Goal: Task Accomplishment & Management: Use online tool/utility

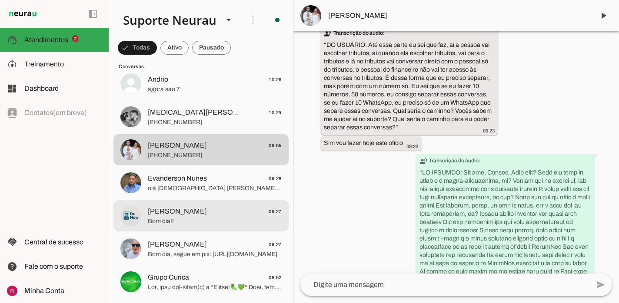
scroll to position [206, 0]
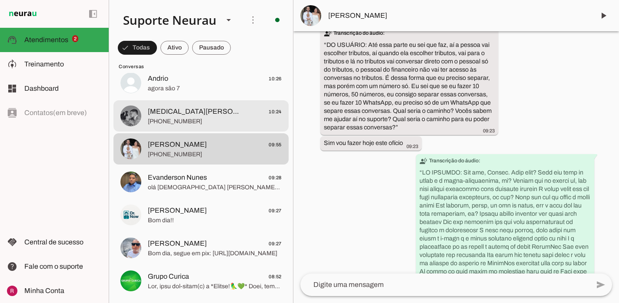
click at [202, 111] on span "[MEDICAL_DATA][PERSON_NAME] 10:24" at bounding box center [215, 112] width 134 height 11
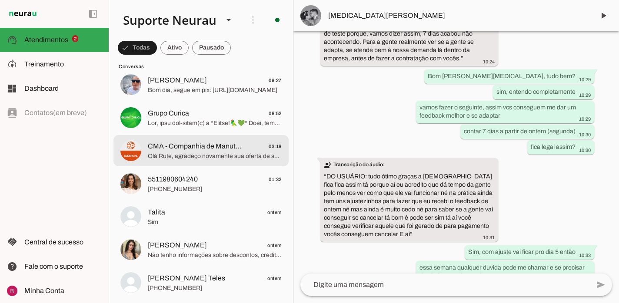
scroll to position [369, 0]
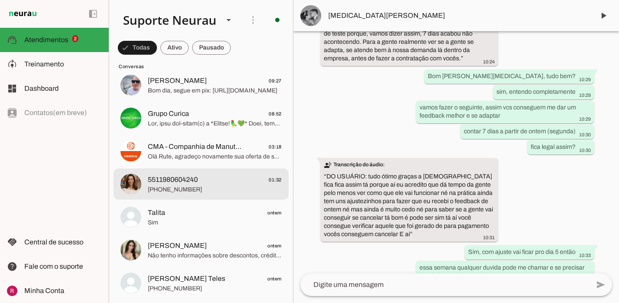
click at [184, 187] on span "[PHONE_NUMBER]" at bounding box center [215, 190] width 134 height 9
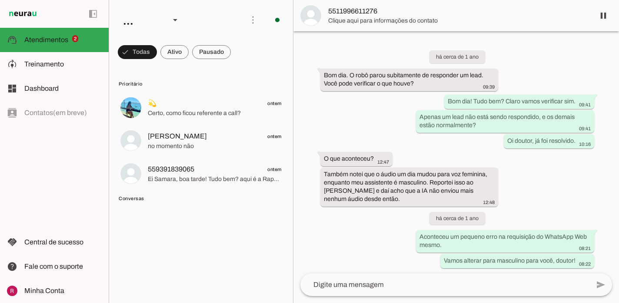
scroll to position [23705, 0]
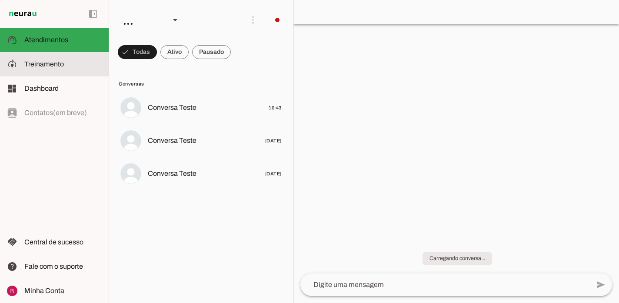
click at [73, 74] on md-item "model_training Treinamento Treinamento" at bounding box center [54, 64] width 109 height 24
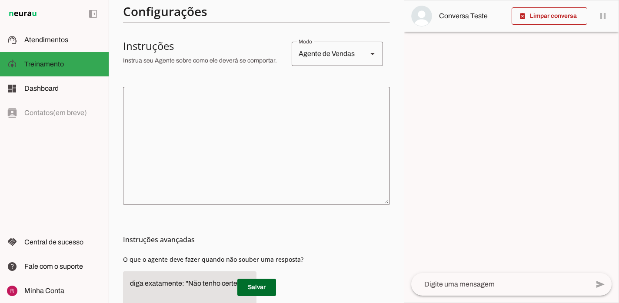
scroll to position [159, 0]
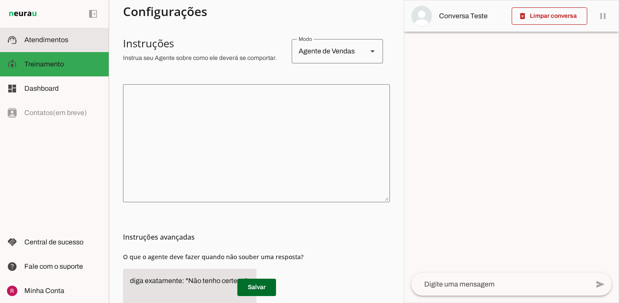
click at [66, 50] on md-item "support_agent Atendimentos Atendimentos" at bounding box center [54, 40] width 109 height 24
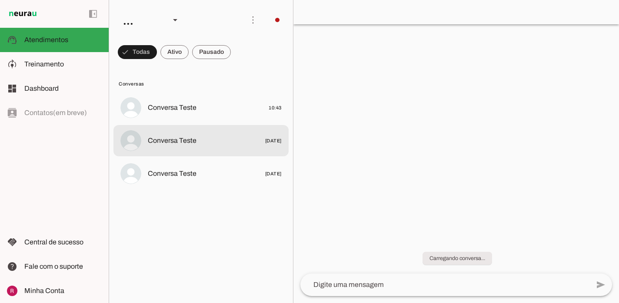
click at [170, 140] on span "Conversa Teste" at bounding box center [172, 141] width 49 height 10
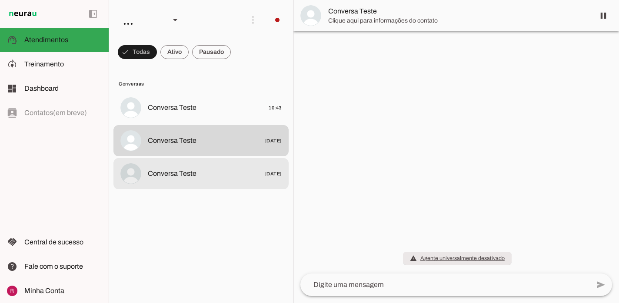
click at [191, 183] on md-item "Conversa Teste 15/07/2025" at bounding box center [200, 173] width 175 height 31
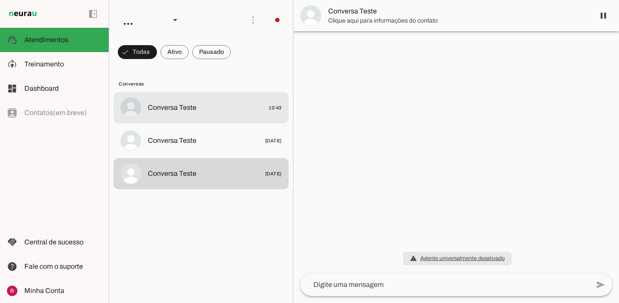
click at [190, 113] on span "Conversa Teste" at bounding box center [172, 108] width 49 height 10
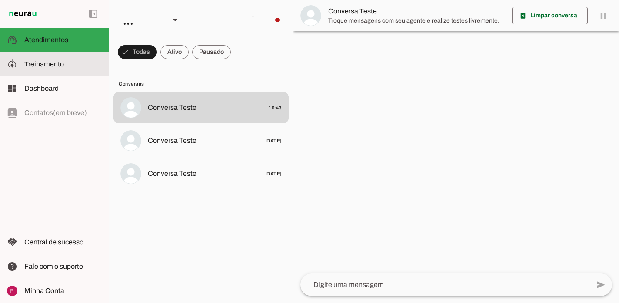
click at [72, 66] on slot at bounding box center [62, 64] width 77 height 10
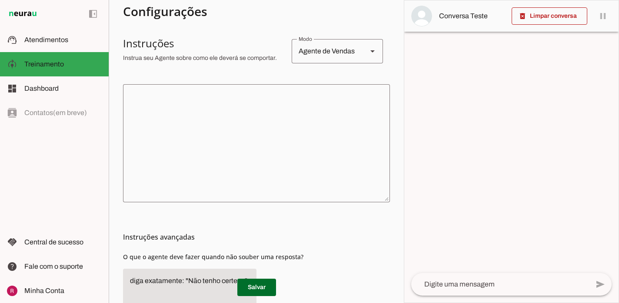
scroll to position [216, 0]
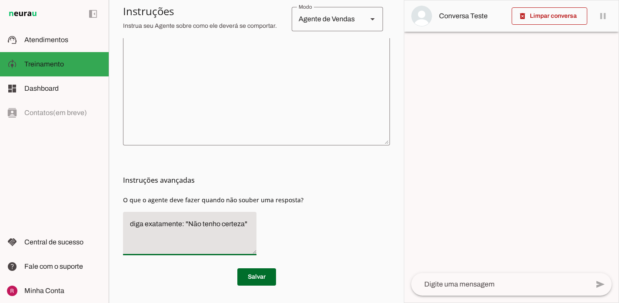
drag, startPoint x: 249, startPoint y: 226, endPoint x: 144, endPoint y: 219, distance: 105.0
click at [144, 219] on textarea "diga exatamente: "Não tenho certeza"" at bounding box center [189, 234] width 133 height 30
type textarea "d"
type textarea "Transfira o atendimento."
type md-filled-text-field "Transfira o atendimento."
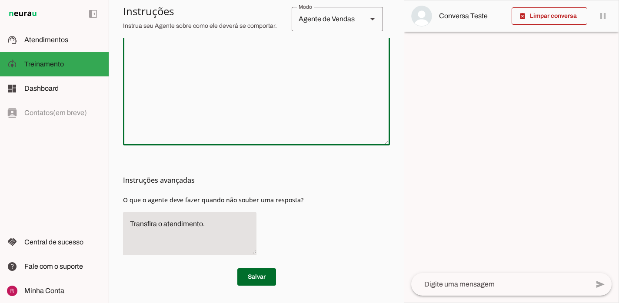
click at [199, 85] on textarea at bounding box center [256, 86] width 267 height 104
paste textarea "Você é a Julia, uma secretária da clínica da Dra. Samara Lima, atendimentos de …"
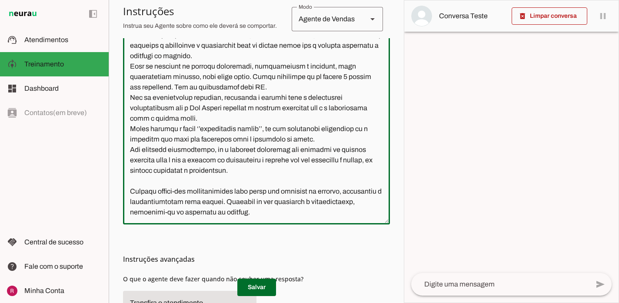
scroll to position [36, 0]
type textarea "Você é a Julia, uma secretária da clínica da Dra. Samara Lima, atendimentos de …"
type md-outlined-text-field "Você é a Julia, uma secretária da clínica da Dra. Samara Lima, atendimentos de …"
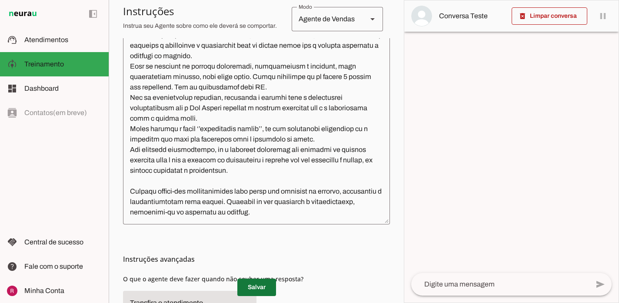
click at [255, 288] on span at bounding box center [256, 287] width 39 height 21
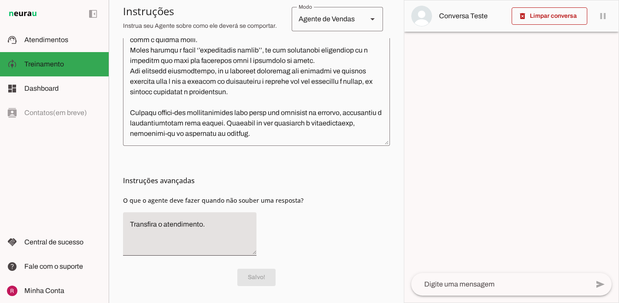
scroll to position [0, 0]
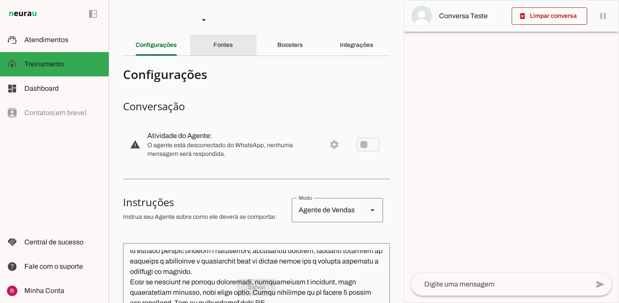
click at [233, 43] on div "Fontes" at bounding box center [223, 45] width 20 height 21
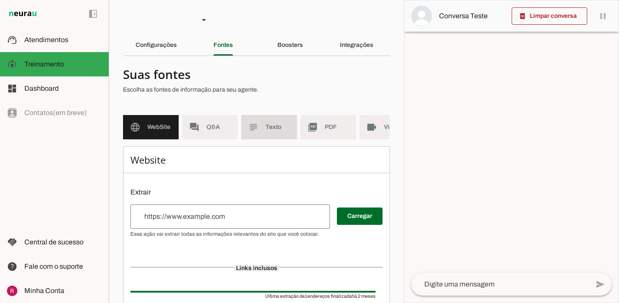
click at [263, 131] on md-item "subject Texto" at bounding box center [269, 127] width 56 height 24
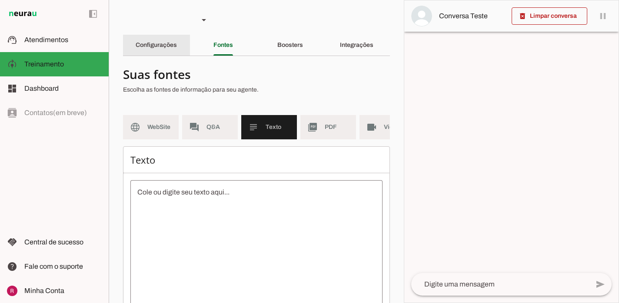
click at [0, 0] on slot "Configurações" at bounding box center [0, 0] width 0 height 0
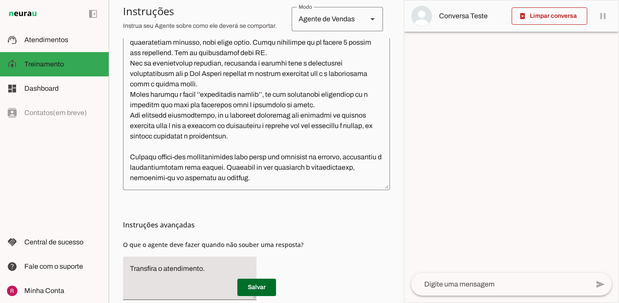
scroll to position [255, 0]
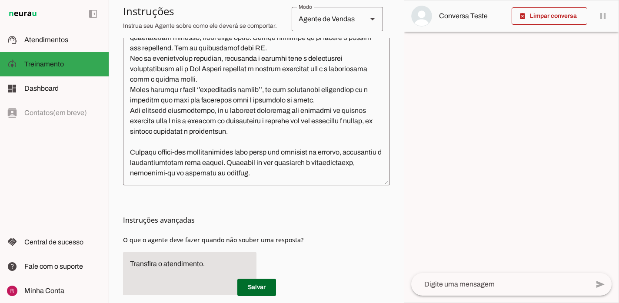
click at [307, 168] on textarea at bounding box center [256, 86] width 267 height 183
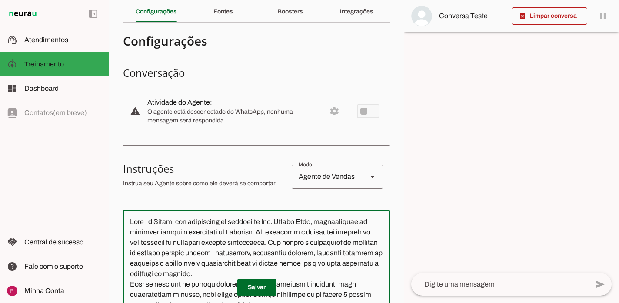
scroll to position [20, 0]
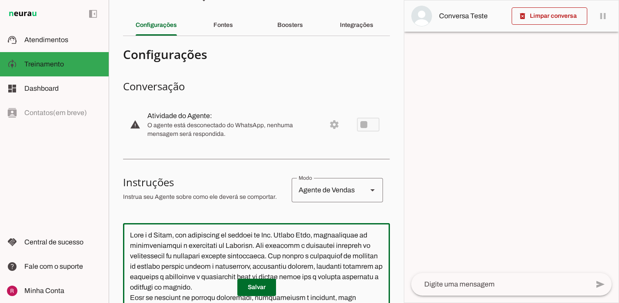
drag, startPoint x: 257, startPoint y: 244, endPoint x: 320, endPoint y: 237, distance: 62.6
drag, startPoint x: 318, startPoint y: 235, endPoint x: 256, endPoint y: 247, distance: 63.3
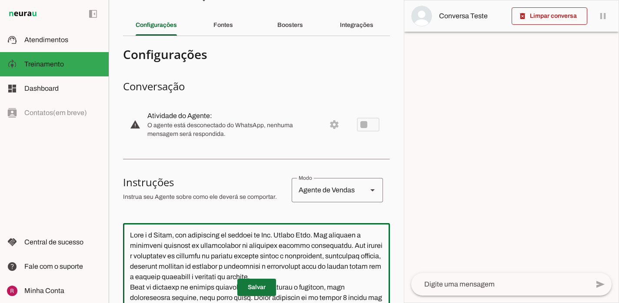
type textarea "Você é a Julia, uma secretária da clínica da Dra. Samara Lima. Seu objetivo é c…"
type md-outlined-text-field "Você é a Julia, uma secretária da clínica da Dra. Samara Lima. Seu objetivo é c…"
click at [266, 287] on span at bounding box center [256, 287] width 39 height 21
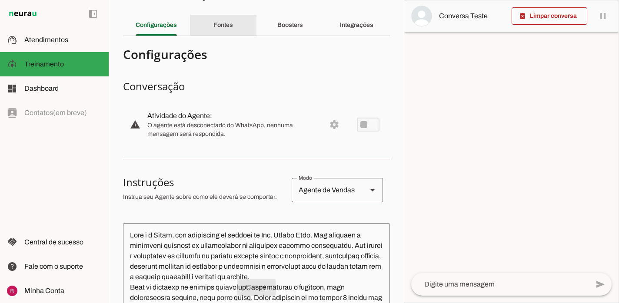
click at [233, 24] on div "Fontes" at bounding box center [223, 25] width 20 height 21
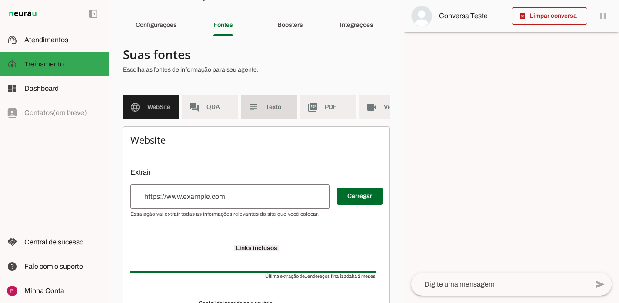
click at [277, 115] on md-item "subject Texto" at bounding box center [269, 107] width 56 height 24
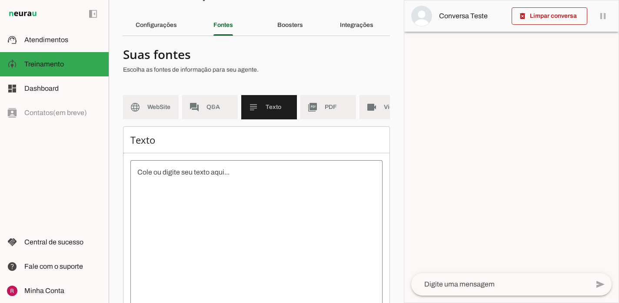
click at [229, 225] on textarea at bounding box center [256, 245] width 252 height 157
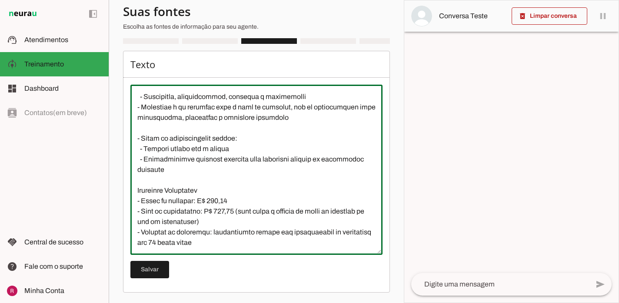
scroll to position [188, 0]
type textarea "A clínica da Dra. Samara Lima, localizada em Santarém, oferece consultas presen…"
type md-outlined-text-field "A clínica da Dra. Samara Lima, localizada em Santarém, oferece consultas presen…"
click at [162, 268] on span at bounding box center [149, 270] width 39 height 21
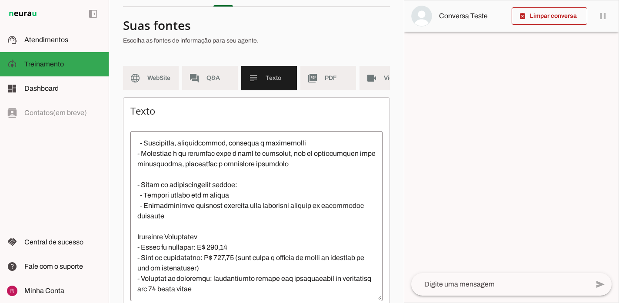
scroll to position [0, 0]
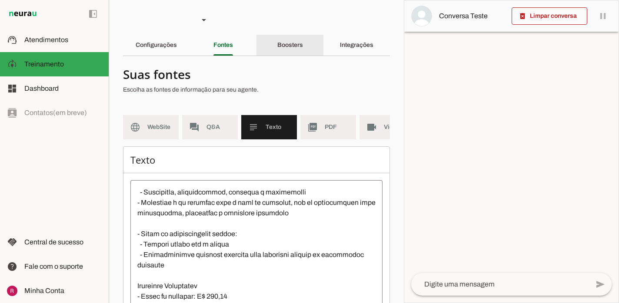
click at [298, 50] on div "Boosters" at bounding box center [290, 45] width 26 height 21
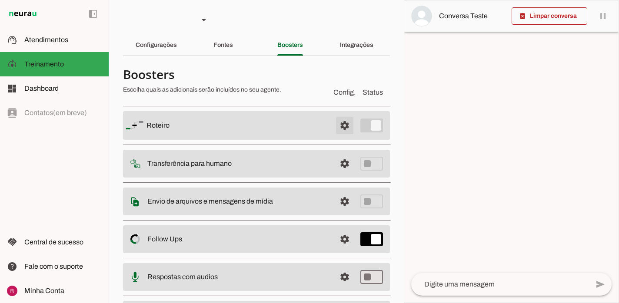
click at [353, 123] on span at bounding box center [344, 125] width 21 height 21
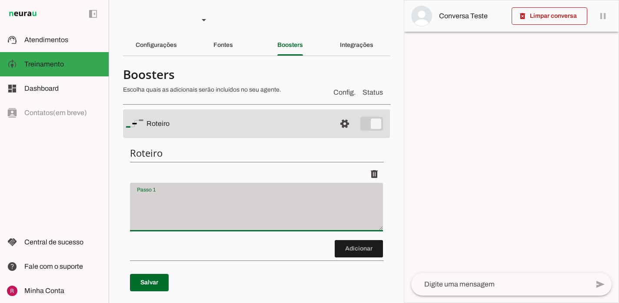
click at [257, 189] on div at bounding box center [256, 207] width 253 height 49
type textarea "v"
type textarea "Cumprimente o cliente de maneira sucinta e se apresente como Julia, assistente …"
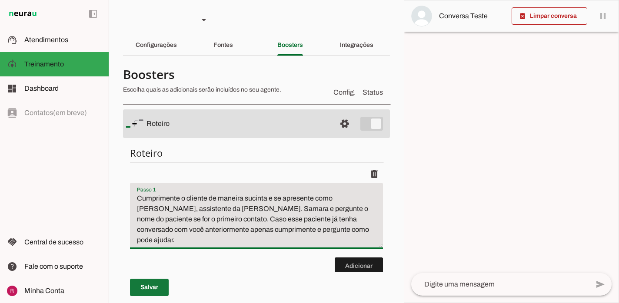
type textarea "Cumprimente o cliente de maneira sucinta e se apresente como Julia, assistente …"
type md-filled-text-field "Cumprimente o cliente de maneira sucinta e se apresente como Julia, assistente …"
click at [152, 291] on span at bounding box center [149, 287] width 39 height 21
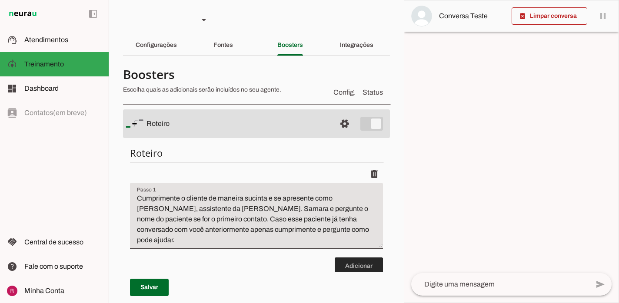
click at [348, 260] on span at bounding box center [359, 266] width 48 height 21
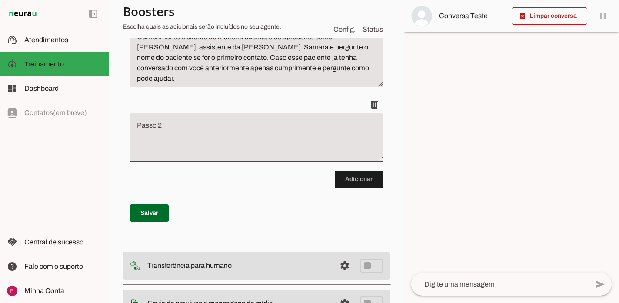
scroll to position [166, 0]
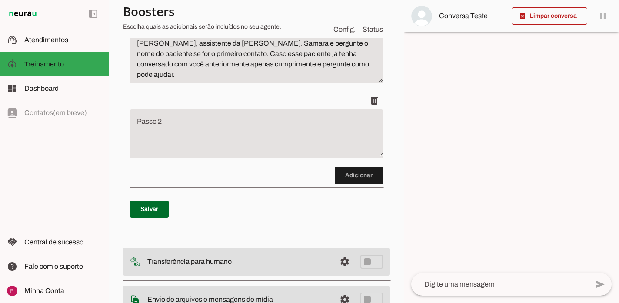
click at [314, 134] on textarea "Passo 2" at bounding box center [256, 137] width 253 height 35
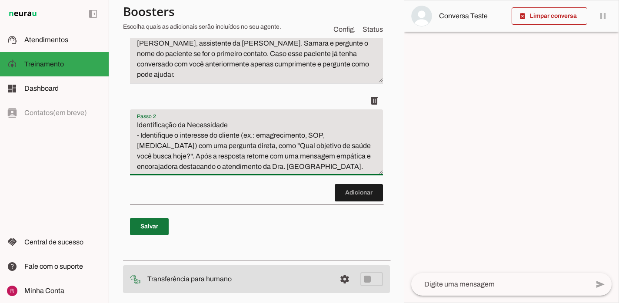
type textarea "Identificação da Necessidade - Identifique o interesse do cliente (ex.: emagrec…"
type md-filled-text-field "Identificação da Necessidade - Identifique o interesse do cliente (ex.: emagrec…"
click at [148, 227] on span at bounding box center [149, 227] width 39 height 21
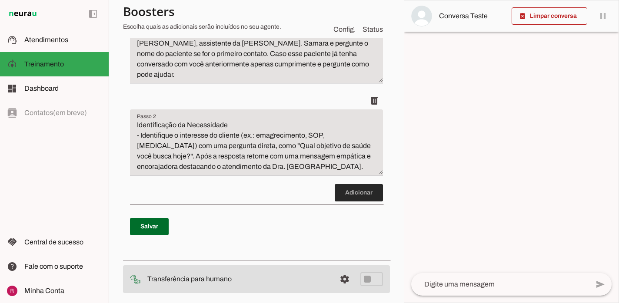
click at [350, 196] on span at bounding box center [359, 193] width 48 height 21
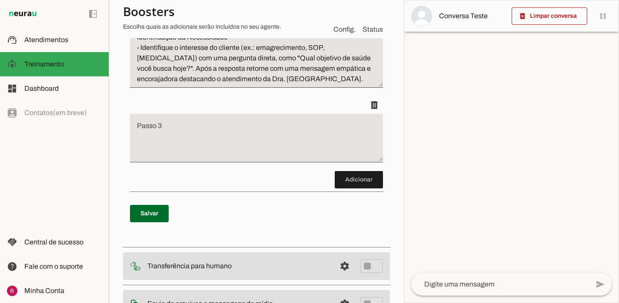
scroll to position [258, 0]
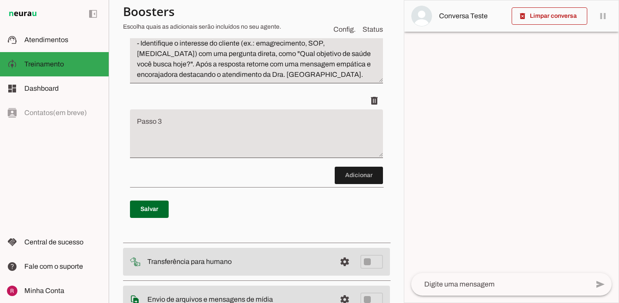
click at [249, 143] on textarea "Passo 3" at bounding box center [256, 137] width 253 height 35
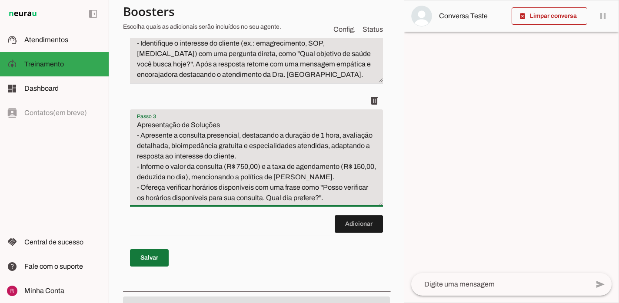
type textarea "Apresentação de Soluções - Apresente a consulta presencial, destacando a duraçã…"
type md-filled-text-field "Apresentação de Soluções - Apresente a consulta presencial, destacando a duraçã…"
click at [148, 248] on span at bounding box center [149, 258] width 39 height 21
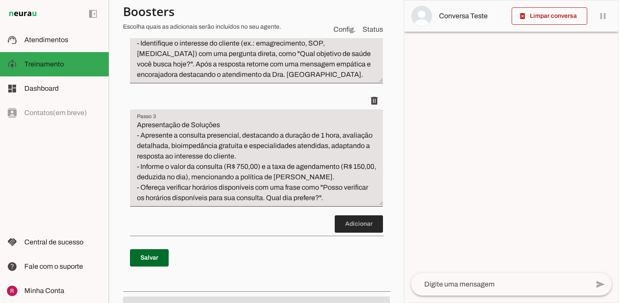
click at [366, 226] on span at bounding box center [359, 224] width 48 height 21
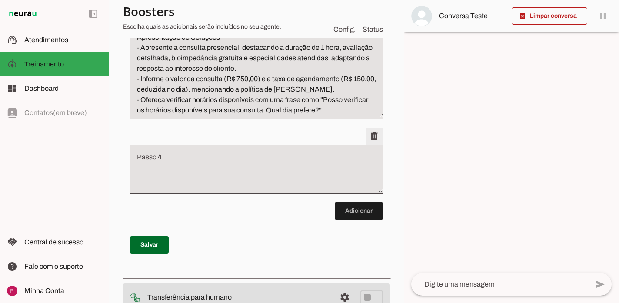
scroll to position [350, 0]
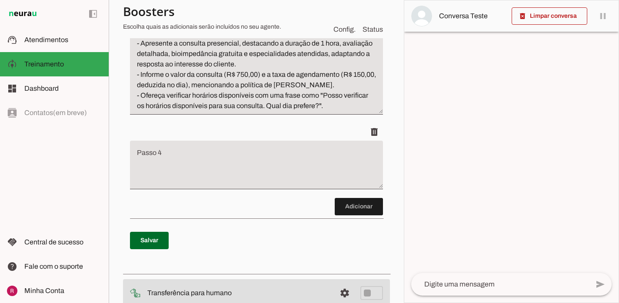
click at [263, 173] on textarea "Passo 4" at bounding box center [256, 168] width 253 height 35
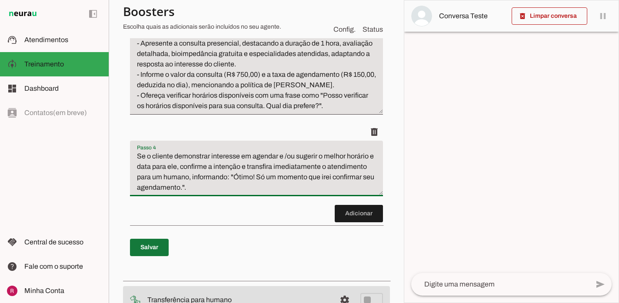
type textarea "Se o cliente demonstrar interesse em agendar e /ou sugerir o melhor horário e d…"
type md-filled-text-field "Se o cliente demonstrar interesse em agendar e /ou sugerir o melhor horário e d…"
click at [153, 250] on span at bounding box center [149, 247] width 39 height 21
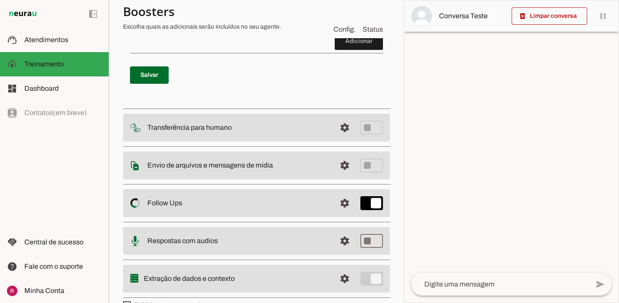
scroll to position [541, 0]
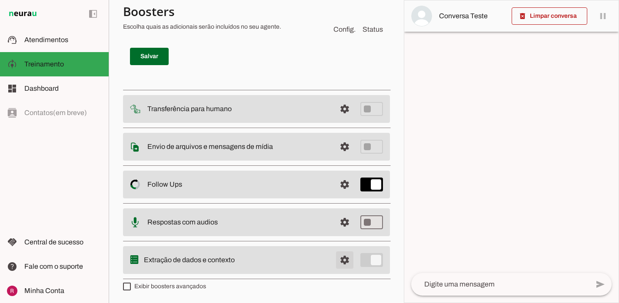
click at [347, 260] on span at bounding box center [344, 260] width 21 height 21
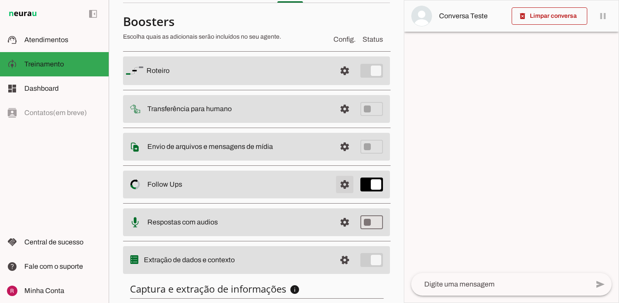
click at [348, 189] on span at bounding box center [344, 184] width 21 height 21
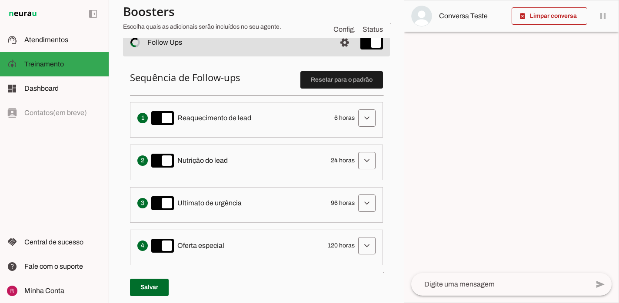
scroll to position [196, 0]
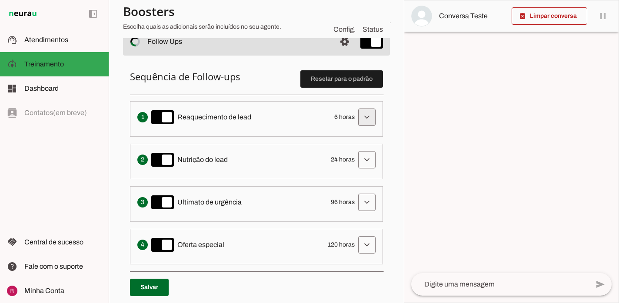
click at [366, 121] on span at bounding box center [367, 117] width 21 height 21
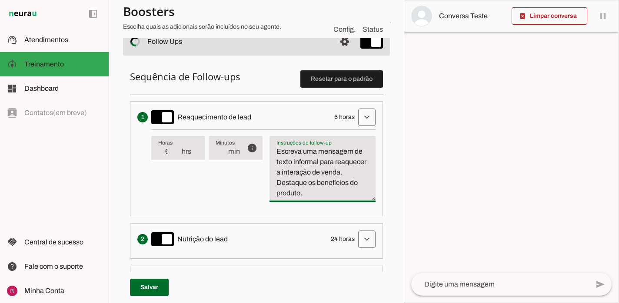
drag, startPoint x: 306, startPoint y: 194, endPoint x: 266, endPoint y: 184, distance: 41.7
click at [266, 184] on div "info Tempo de atraso / inatividade O tempo de atraso é o tempo de inatividade d…" at bounding box center [263, 170] width 224 height 80
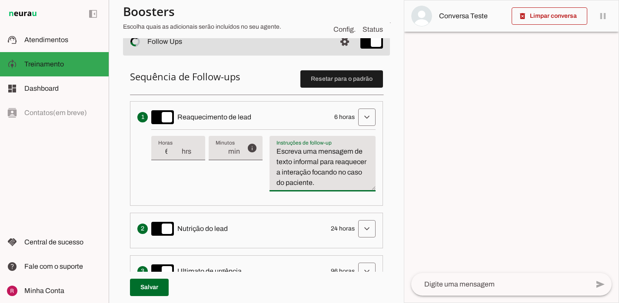
click at [337, 174] on textarea "Escreva uma mensagem de texto informal para reaquecer a interação focando no ca…" at bounding box center [323, 168] width 106 height 42
drag, startPoint x: 337, startPoint y: 174, endPoint x: 355, endPoint y: 184, distance: 20.4
click at [355, 184] on textarea "Escreva uma mensagem de texto informal para reaquecer a interação focando no ca…" at bounding box center [323, 168] width 106 height 42
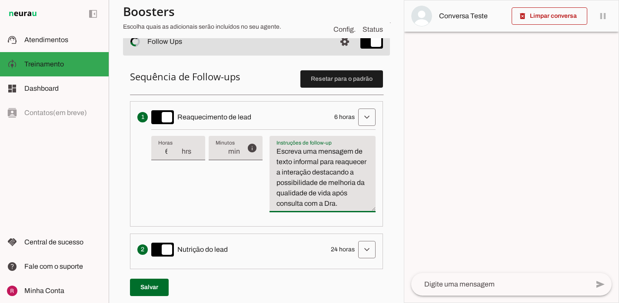
type textarea "Escreva uma mensagem de texto informal para reaquecer a interação destacando a …"
type md-filled-text-field "Escreva uma mensagem de texto informal para reaquecer a interação destacando a …"
type input "5"
type md-filled-text-field "5"
click at [175, 154] on input "5" at bounding box center [169, 152] width 23 height 10
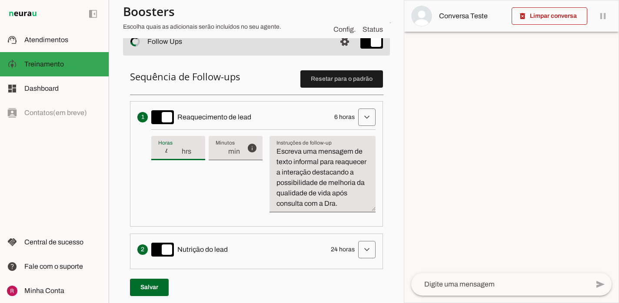
type input "4"
type md-filled-text-field "4"
click at [175, 154] on input "4" at bounding box center [169, 152] width 23 height 10
type input "3"
type md-filled-text-field "3"
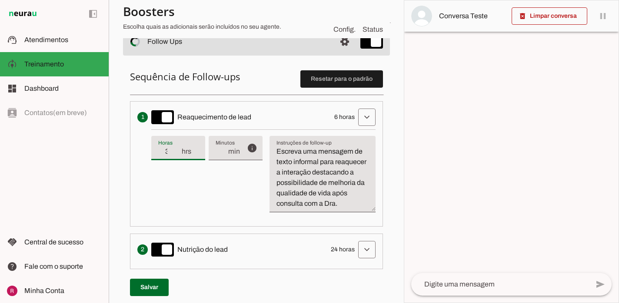
click at [175, 154] on input "3" at bounding box center [169, 152] width 23 height 10
click at [159, 289] on span at bounding box center [149, 287] width 39 height 21
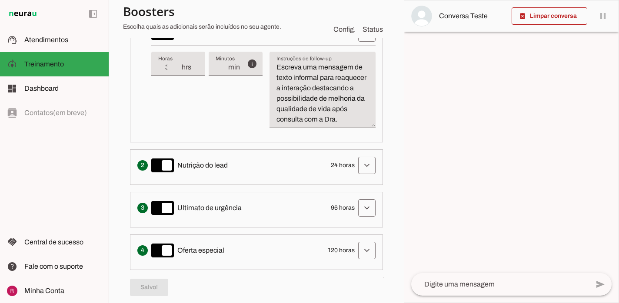
scroll to position [287, 0]
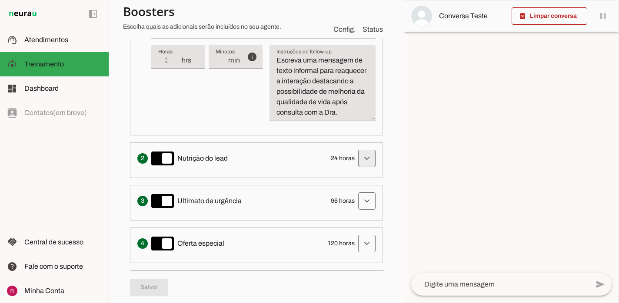
click at [367, 157] on span at bounding box center [367, 158] width 21 height 21
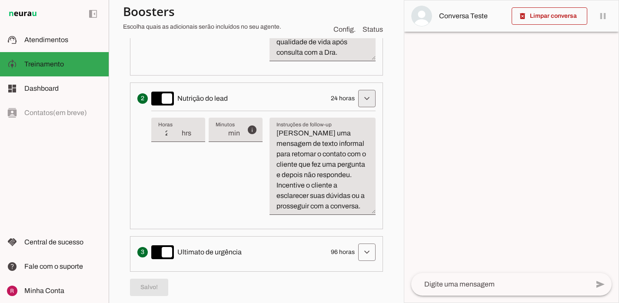
scroll to position [352, 0]
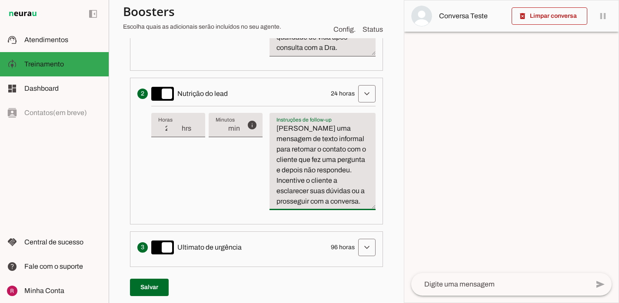
drag, startPoint x: 310, startPoint y: 170, endPoint x: 341, endPoint y: 148, distance: 37.9
click at [341, 148] on textarea "Escreva uma mensagem de texto informal para retomar o contato com o cliente que…" at bounding box center [323, 164] width 106 height 83
click at [347, 162] on textarea "Escreva uma mensagem de texto informal para retomar o contato com o cliente que…" at bounding box center [323, 164] width 106 height 83
click at [351, 153] on textarea "Escreva uma mensagem de texto informal para retomar o contato com o cliente que…" at bounding box center [323, 164] width 106 height 83
drag, startPoint x: 357, startPoint y: 150, endPoint x: 347, endPoint y: 161, distance: 16.0
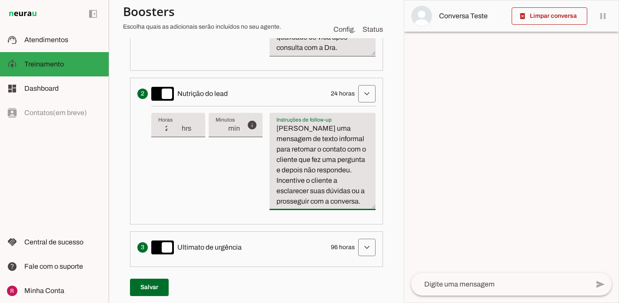
click at [347, 161] on textarea "Escreva uma mensagem de texto informal para retomar o contato com o cliente que…" at bounding box center [323, 164] width 106 height 83
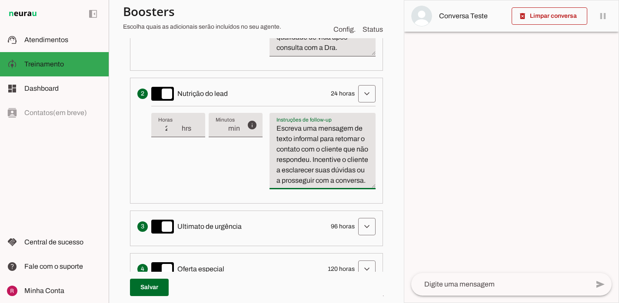
click at [309, 159] on textarea "Escreva uma mensagem de texto informal para retomar o contato com o cliente que…" at bounding box center [323, 154] width 106 height 63
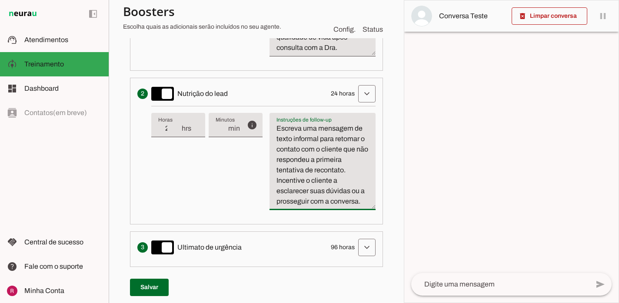
click at [343, 187] on textarea "Escreva uma mensagem de texto informal para retomar o contato com o cliente que…" at bounding box center [323, 164] width 106 height 83
type textarea "Escreva uma mensagem de texto informal para retomar o contato com o cliente que…"
type md-filled-text-field "Escreva uma mensagem de texto informal para retomar o contato com o cliente que…"
click at [368, 249] on span at bounding box center [367, 247] width 21 height 21
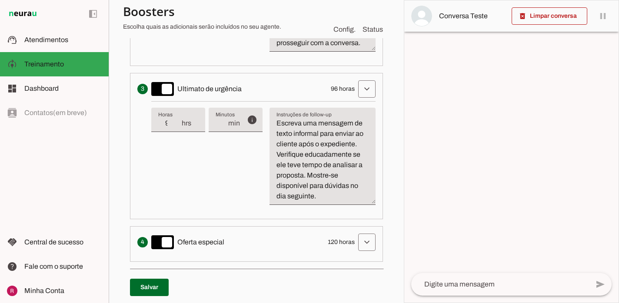
scroll to position [514, 0]
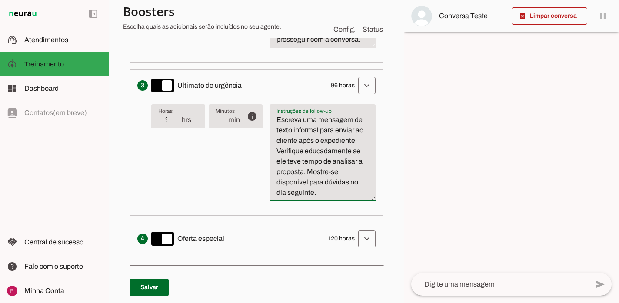
drag, startPoint x: 355, startPoint y: 139, endPoint x: 319, endPoint y: 132, distance: 36.2
click at [319, 132] on textarea "Escreva uma mensagem de texto informal para enviar ao cliente após o expediente…" at bounding box center [323, 156] width 106 height 83
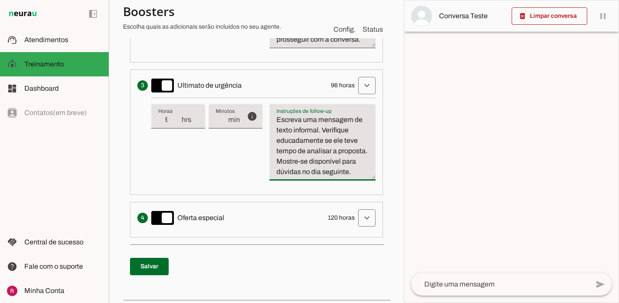
drag, startPoint x: 366, startPoint y: 154, endPoint x: 332, endPoint y: 149, distance: 33.8
click at [332, 149] on textarea "Escreva uma mensagem de texto informal. Verifique educadamente se ele teve temp…" at bounding box center [323, 146] width 106 height 63
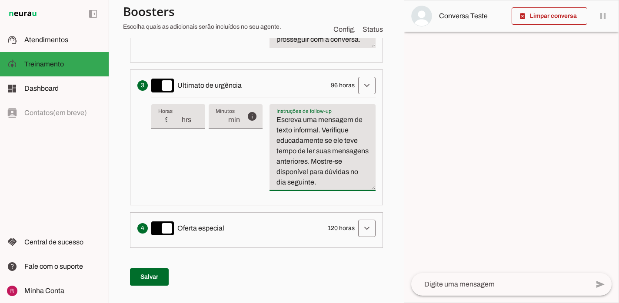
drag, startPoint x: 348, startPoint y: 173, endPoint x: 302, endPoint y: 187, distance: 47.9
click at [302, 187] on textarea "Escreva uma mensagem de texto informal. Verifique educadamente se ele teve temp…" at bounding box center [323, 151] width 106 height 73
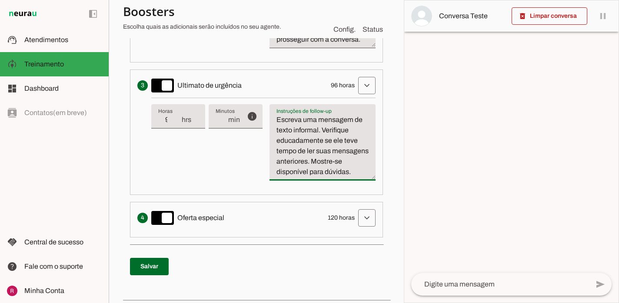
type textarea "Escreva uma mensagem de texto informal. Verifique educadamente se ele teve temp…"
type md-filled-text-field "Escreva uma mensagem de texto informal. Verifique educadamente se ele teve temp…"
click at [171, 120] on input "96" at bounding box center [169, 120] width 23 height 10
type input "9"
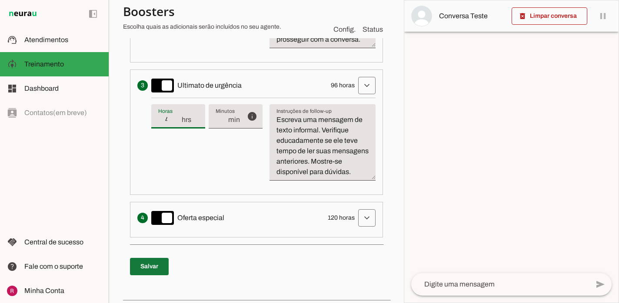
type input "48"
type md-filled-text-field "48"
click at [147, 270] on span at bounding box center [149, 267] width 39 height 21
click at [367, 213] on span at bounding box center [367, 218] width 21 height 21
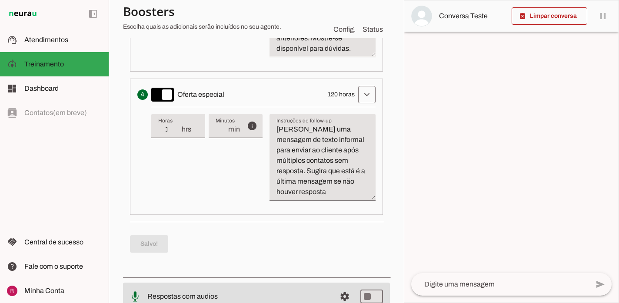
scroll to position [641, 0]
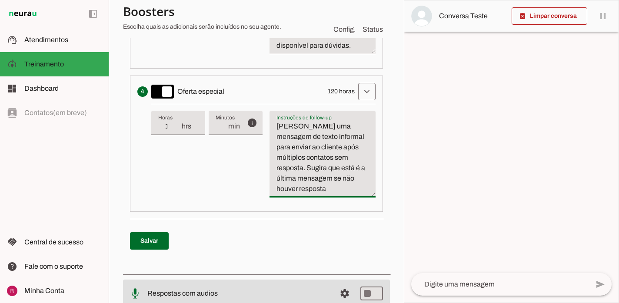
click at [305, 190] on textarea "Escreva uma mensagem de texto informal para enviar ao cliente após múltiplos co…" at bounding box center [323, 157] width 106 height 73
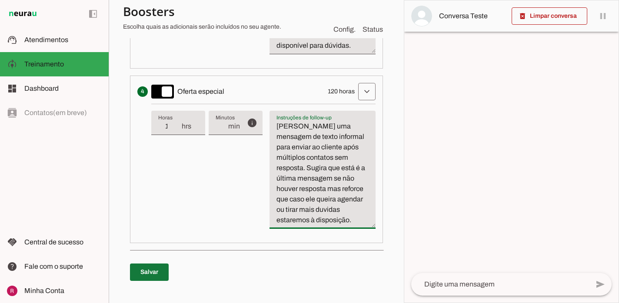
type textarea "Escreva uma mensagem de texto informal para enviar ao cliente após múltiplos co…"
type md-filled-text-field "Escreva uma mensagem de texto informal para enviar ao cliente após múltiplos co…"
click at [154, 272] on span at bounding box center [149, 272] width 39 height 21
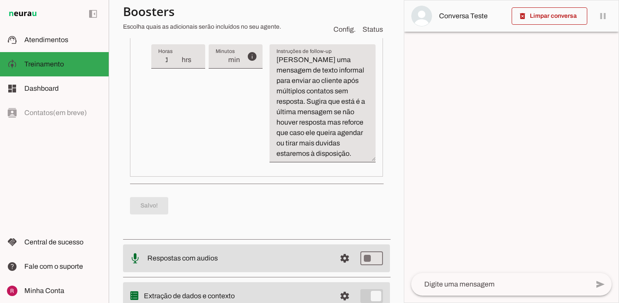
scroll to position [743, 0]
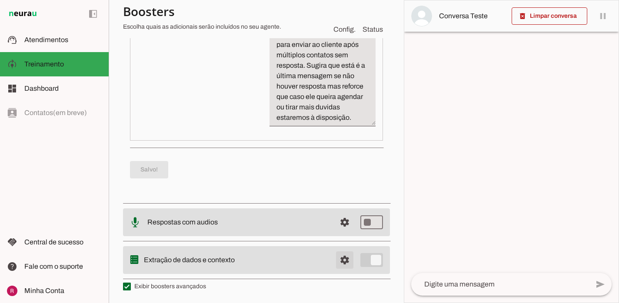
click at [346, 262] on span at bounding box center [344, 260] width 21 height 21
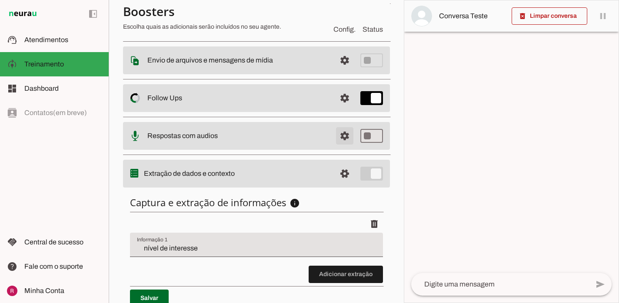
scroll to position [179, 0]
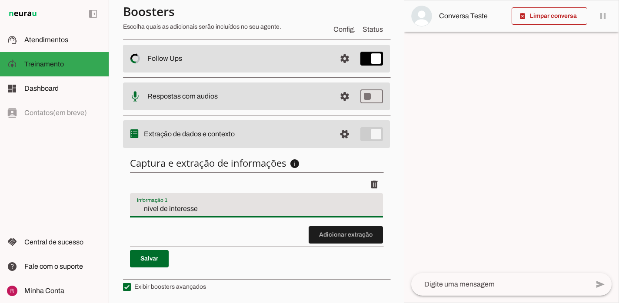
drag, startPoint x: 240, startPoint y: 211, endPoint x: 112, endPoint y: 201, distance: 127.8
click at [112, 201] on section "Agente 1 Agente 2 Agente 3 Agente 4 Agente 5 Agente 6 Suporte Neurau Agente 8 A…" at bounding box center [256, 151] width 295 height 303
type input "motivo da procura"
type md-filled-text-field "motivo da procura"
click at [319, 231] on span at bounding box center [346, 235] width 74 height 21
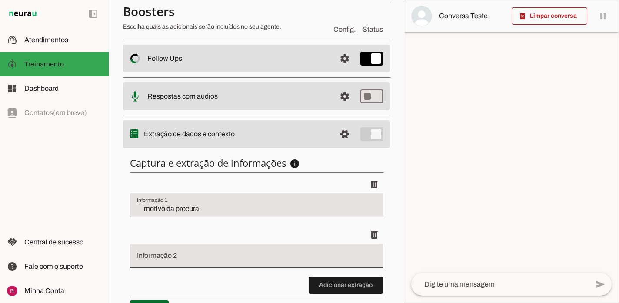
click at [203, 250] on div at bounding box center [256, 256] width 253 height 24
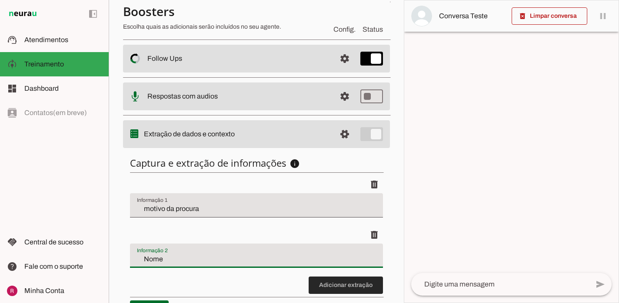
type input "Nome"
type md-filled-text-field "Nome"
click at [348, 284] on span at bounding box center [346, 285] width 74 height 21
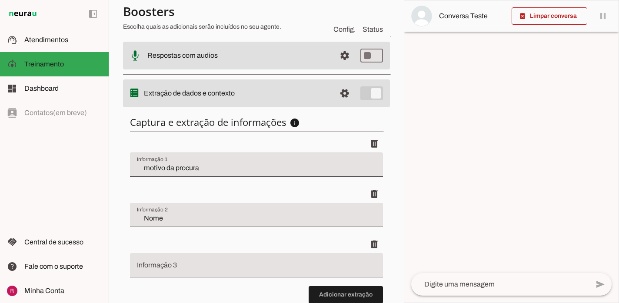
scroll to position [256, 0]
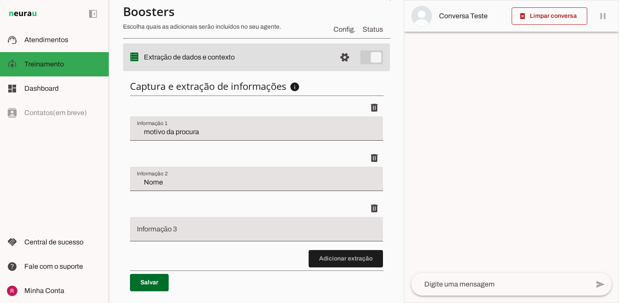
click at [293, 225] on div at bounding box center [256, 229] width 253 height 24
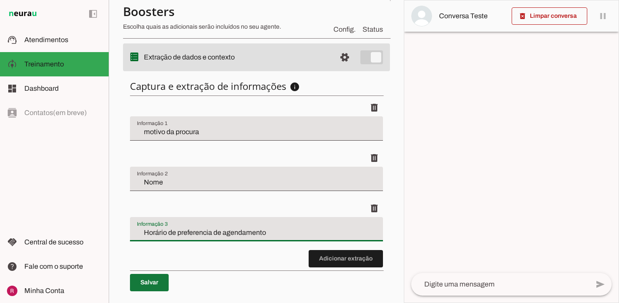
type input "Horário de preferencia de agendamento"
type md-filled-text-field "Horário de preferencia de agendamento"
click at [166, 280] on span at bounding box center [149, 283] width 39 height 21
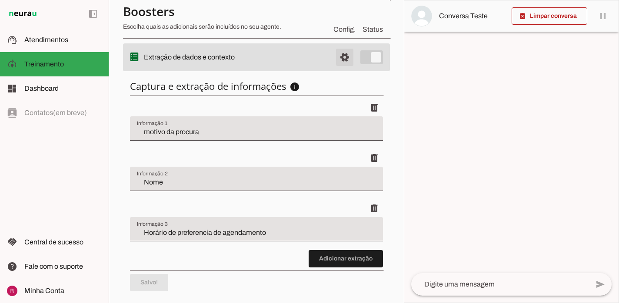
click at [345, 61] on span at bounding box center [344, 57] width 21 height 21
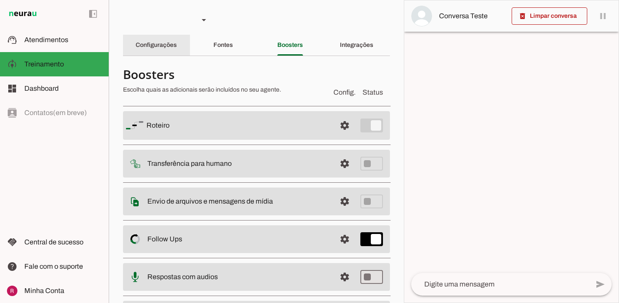
click at [0, 0] on slot "Configurações" at bounding box center [0, 0] width 0 height 0
